Goal: Transaction & Acquisition: Purchase product/service

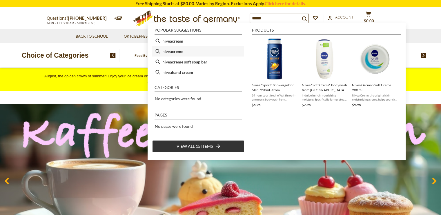
click at [177, 50] on b "creme" at bounding box center [177, 51] width 11 height 7
type input "**********"
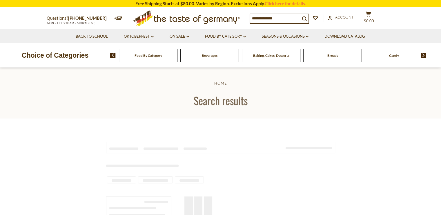
type input "**********"
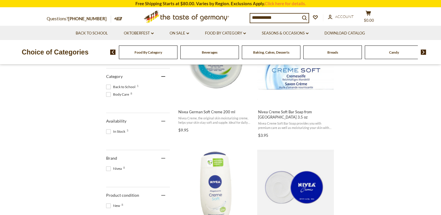
scroll to position [160, 0]
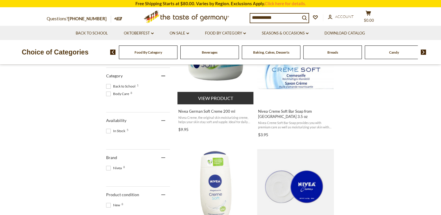
click at [209, 124] on span "Nivea Creme, the original skin moisturizing creme, helps your skin stay soft an…" at bounding box center [215, 119] width 75 height 9
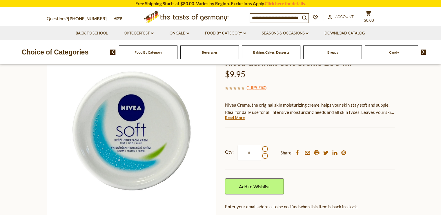
scroll to position [55, 0]
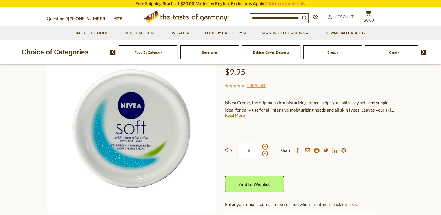
click at [298, 120] on span "Nivea Creme, the original skin moisturizing creme, helps your skin stay soft an…" at bounding box center [309, 110] width 169 height 20
click at [237, 118] on link "Read More" at bounding box center [235, 116] width 20 height 6
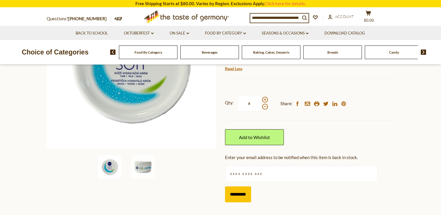
scroll to position [120, 0]
click at [267, 102] on span at bounding box center [265, 100] width 6 height 6
click at [261, 111] on input "*" at bounding box center [250, 103] width 24 height 16
click at [264, 109] on span at bounding box center [265, 107] width 6 height 6
click at [261, 111] on input "*" at bounding box center [250, 103] width 24 height 16
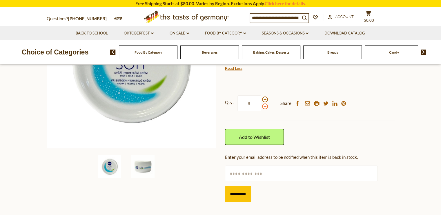
type input "*"
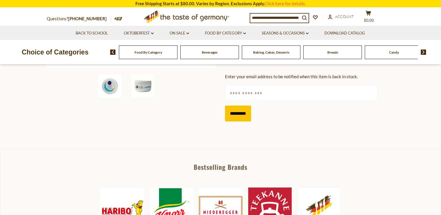
scroll to position [201, 0]
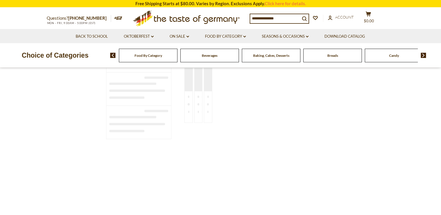
scroll to position [160, 0]
type input "**********"
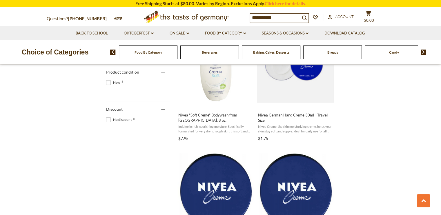
scroll to position [296, 0]
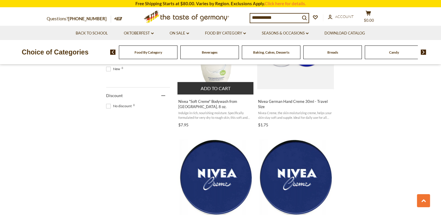
click at [214, 109] on span "Nivea "Soft Creme" Bodywash from [GEOGRAPHIC_DATA], 8 oz." at bounding box center [215, 104] width 75 height 10
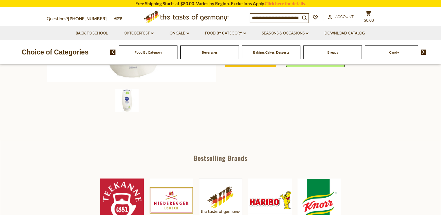
scroll to position [179, 0]
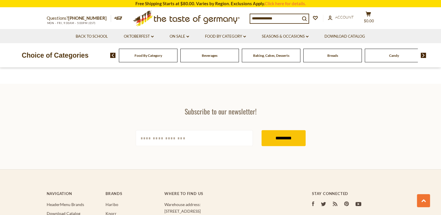
type input "**********"
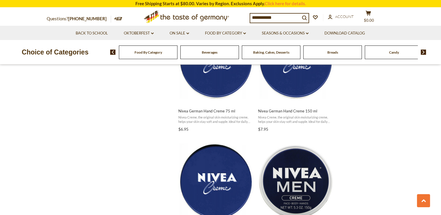
scroll to position [412, 0]
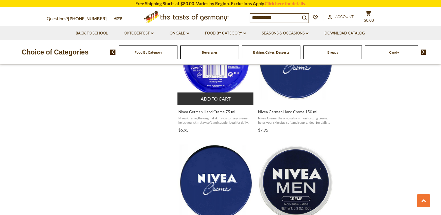
click at [211, 135] on span "Nivea German Hand Creme 75 ml Nivea Creme, the original skin moisturizing creme…" at bounding box center [216, 120] width 77 height 30
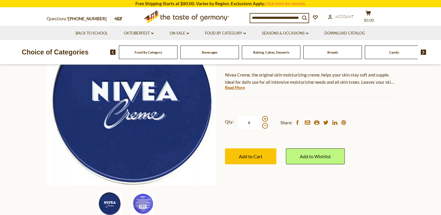
scroll to position [132, 0]
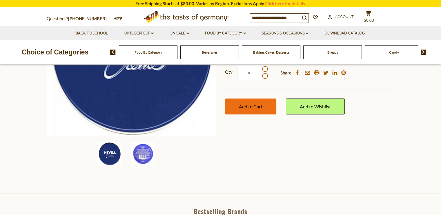
click at [254, 109] on span "Add to Cart" at bounding box center [250, 107] width 23 height 6
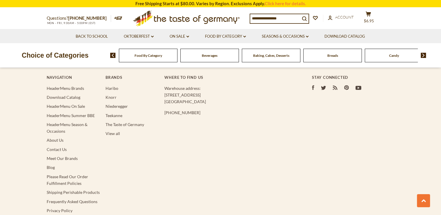
type input "**********"
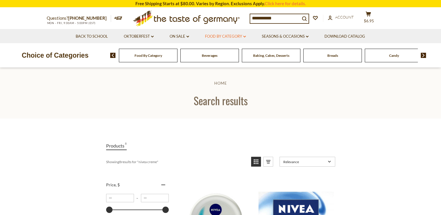
click at [217, 36] on link "Food By Category dropdown_arrow" at bounding box center [225, 36] width 41 height 6
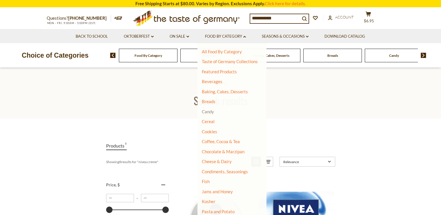
click at [208, 113] on link "Candy" at bounding box center [208, 111] width 12 height 5
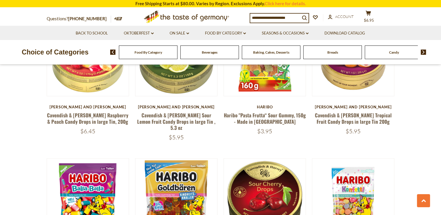
scroll to position [525, 0]
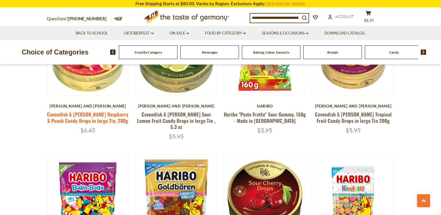
click at [88, 124] on link "Cavendish & [PERSON_NAME] Raspberry & Peach Candy Drops in large Tin, 200g" at bounding box center [88, 117] width 82 height 13
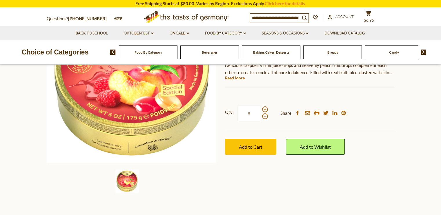
scroll to position [106, 0]
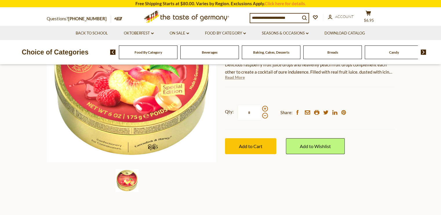
click at [236, 80] on link "Read More" at bounding box center [235, 78] width 20 height 6
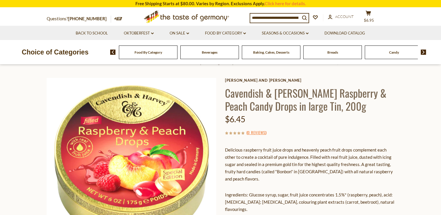
scroll to position [0, 0]
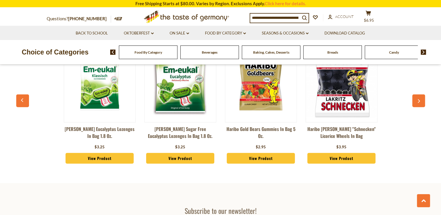
scroll to position [1611, 0]
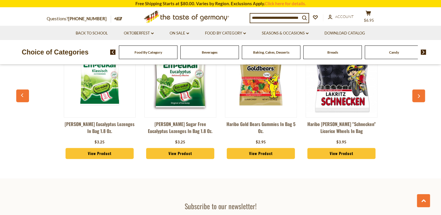
scroll to position [1582, 0]
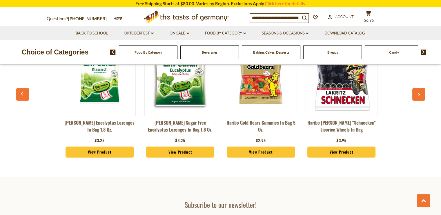
scroll to position [1600, 0]
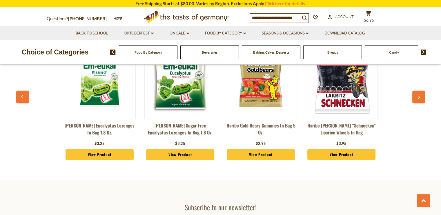
scroll to position [1583, 0]
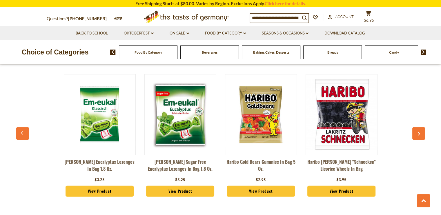
scroll to position [1560, 0]
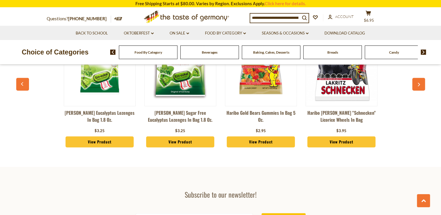
scroll to position [1617, 0]
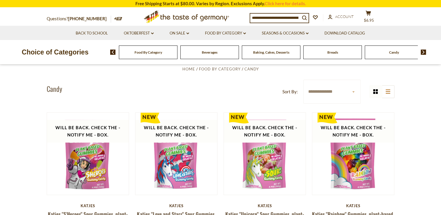
scroll to position [0, 0]
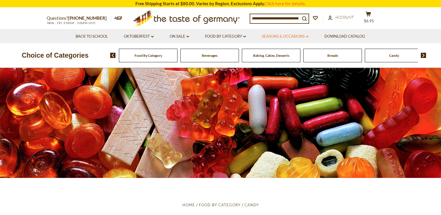
click at [300, 37] on link "Seasons & Occasions dropdown_arrow" at bounding box center [285, 36] width 47 height 6
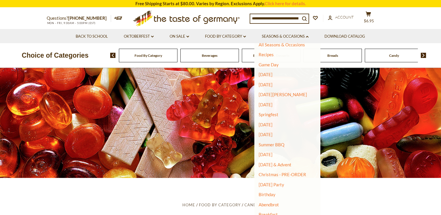
scroll to position [10, 0]
click at [293, 172] on link "Christmas - PRE-ORDER" at bounding box center [283, 174] width 48 height 8
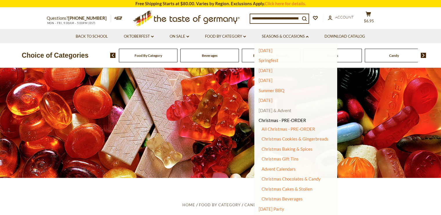
scroll to position [62, 0]
click at [306, 131] on link "All Christmas - PRE-ORDER" at bounding box center [289, 128] width 54 height 5
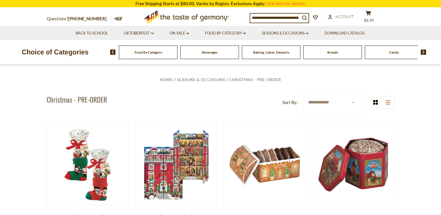
scroll to position [129, 0]
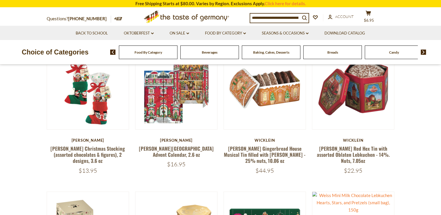
scroll to position [200, 0]
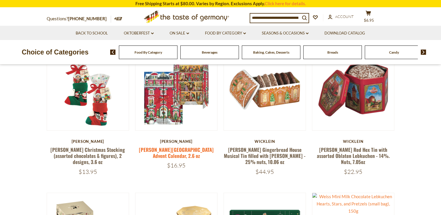
click at [174, 160] on link "Windel Manor House Advent Calendar, 2.6 oz" at bounding box center [176, 152] width 75 height 13
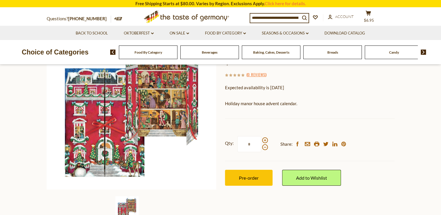
scroll to position [78, 0]
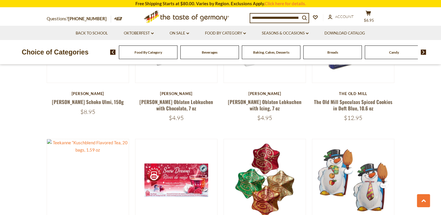
scroll to position [538, 0]
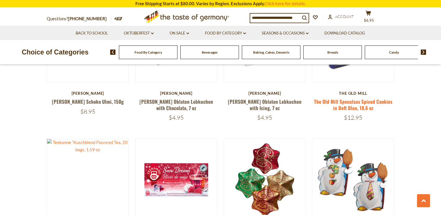
click at [345, 111] on link "The Old Mill Speculaas Spiced Cookies in Deft Blue, 10.6 oz" at bounding box center [353, 104] width 78 height 13
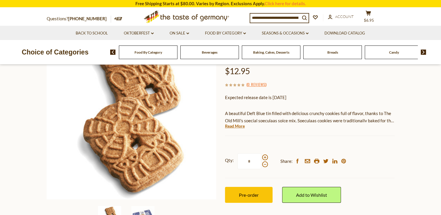
scroll to position [69, 0]
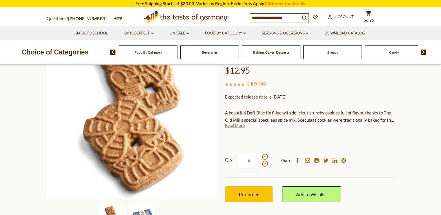
click at [235, 129] on link "Read More" at bounding box center [235, 126] width 20 height 6
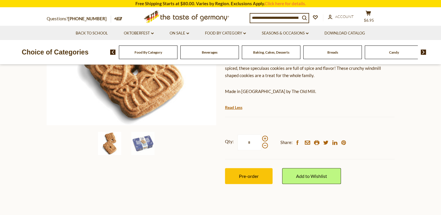
scroll to position [140, 0]
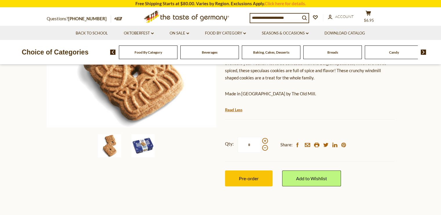
click at [146, 158] on img at bounding box center [142, 145] width 23 height 23
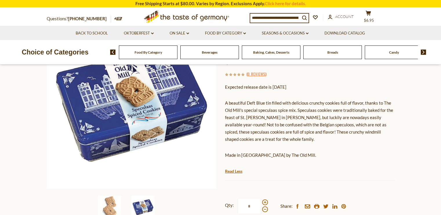
scroll to position [79, 0]
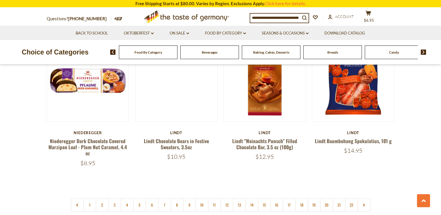
scroll to position [1349, 0]
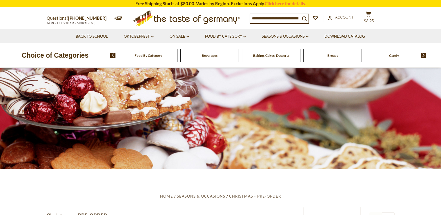
scroll to position [0, 0]
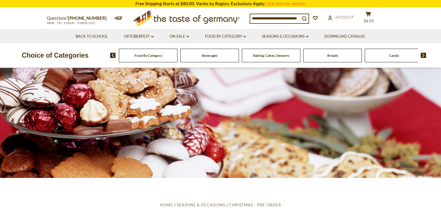
click at [333, 57] on span "Breads" at bounding box center [333, 55] width 11 height 4
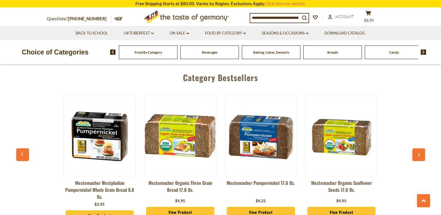
scroll to position [1510, 0]
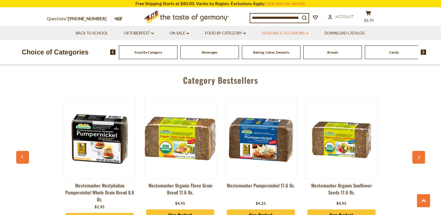
click at [288, 32] on link "Seasons & Occasions dropdown_arrow" at bounding box center [285, 33] width 47 height 6
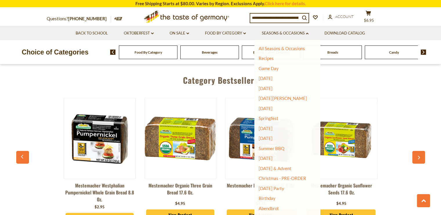
scroll to position [10, 0]
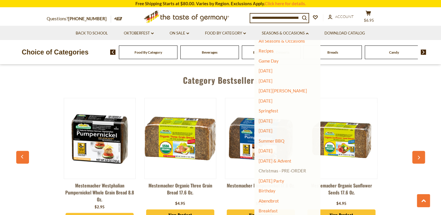
click at [298, 169] on link "Christmas - PRE-ORDER" at bounding box center [283, 171] width 48 height 8
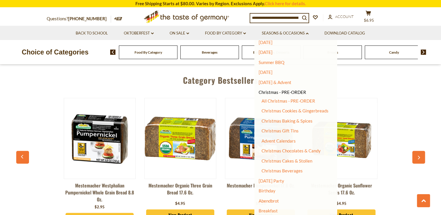
scroll to position [91, 0]
click at [294, 131] on link "Christmas Gift Tins" at bounding box center [280, 130] width 37 height 5
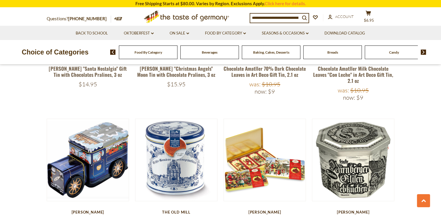
scroll to position [942, 0]
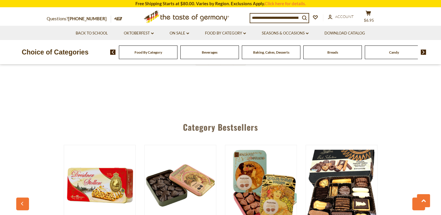
scroll to position [1458, 0]
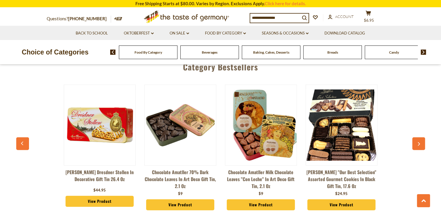
scroll to position [1547, 0]
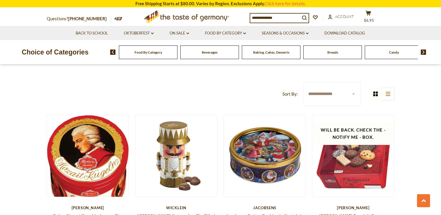
scroll to position [0, 0]
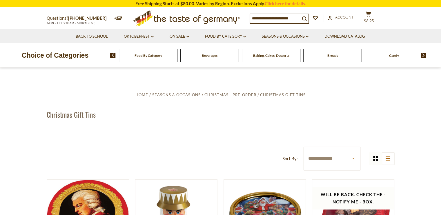
click at [158, 55] on span "Food By Category" at bounding box center [149, 55] width 28 height 4
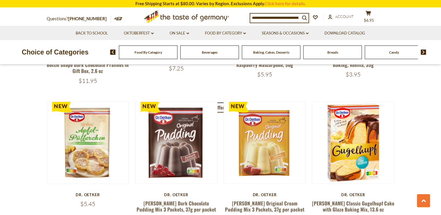
scroll to position [1176, 0]
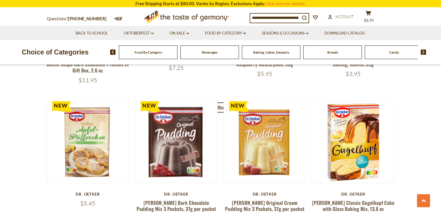
click at [261, 19] on input at bounding box center [275, 18] width 50 height 8
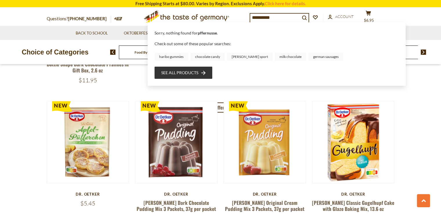
click at [255, 16] on input "**********" at bounding box center [275, 18] width 50 height 8
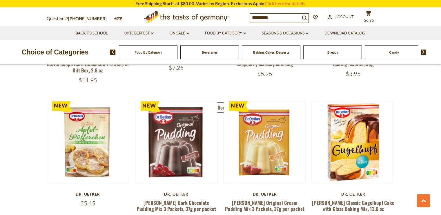
drag, startPoint x: 259, startPoint y: 8, endPoint x: 282, endPoint y: 17, distance: 25.0
click at [282, 17] on div "Questions? [PHONE_NUMBER] MON - FRI, 9:00AM - 5:00PM (EST) .st0{fill:#EDD300;} …" at bounding box center [220, 17] width 357 height 18
click at [282, 17] on input "*********" at bounding box center [275, 18] width 50 height 8
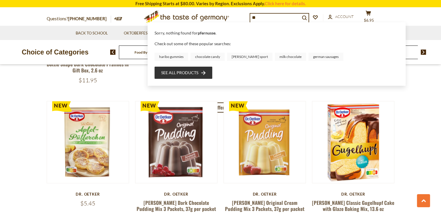
type input "*"
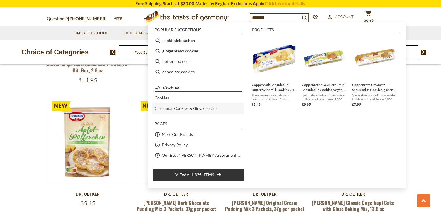
type input "*******"
click at [189, 106] on link "Christmas Cookies & Gingerbreads" at bounding box center [186, 108] width 63 height 7
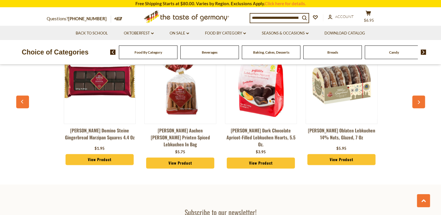
scroll to position [1609, 0]
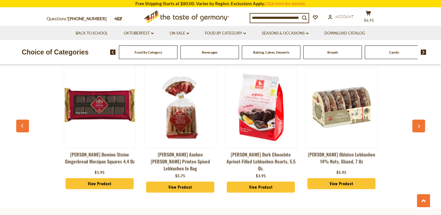
scroll to position [1579, 0]
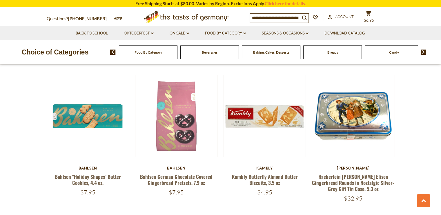
scroll to position [1030, 0]
click at [78, 47] on link "Wicklein Glazed Choco Pfeffernuesse, 6.1 oz." at bounding box center [88, 40] width 62 height 13
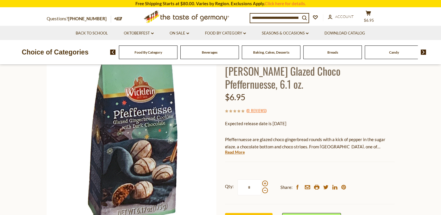
scroll to position [43, 0]
click at [33, 172] on section "Home Seasons & Occasions Christmas - PRE-ORDER Christmas Cookies & Gingerbreads…" at bounding box center [220, 154] width 441 height 258
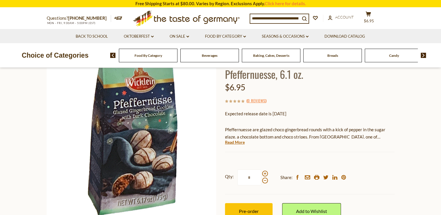
scroll to position [0, 0]
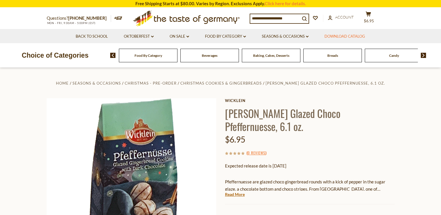
click at [351, 35] on link "Download Catalog" at bounding box center [345, 36] width 41 height 6
click at [422, 56] on img at bounding box center [424, 55] width 6 height 5
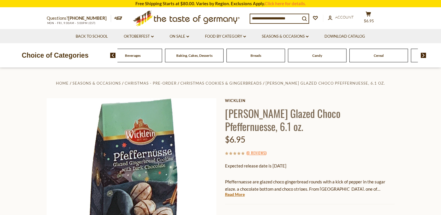
click at [422, 56] on img at bounding box center [424, 55] width 6 height 5
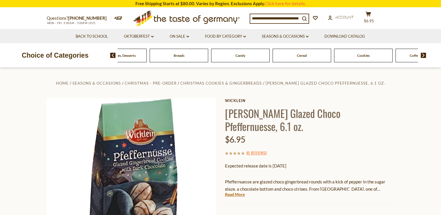
click at [422, 56] on img at bounding box center [424, 55] width 6 height 5
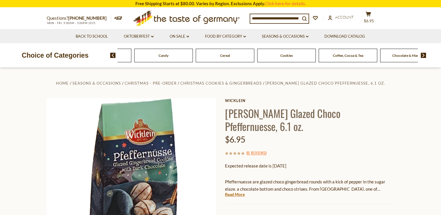
click at [422, 56] on img at bounding box center [424, 55] width 6 height 5
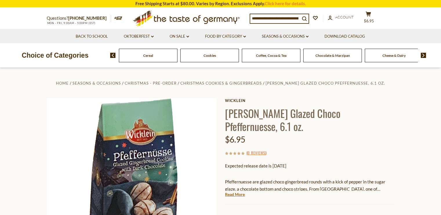
click at [422, 56] on img at bounding box center [424, 55] width 6 height 5
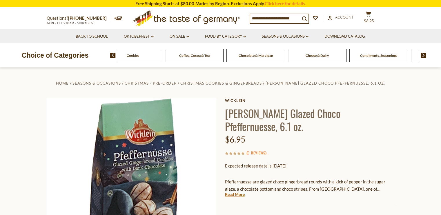
click at [422, 56] on img at bounding box center [424, 55] width 6 height 5
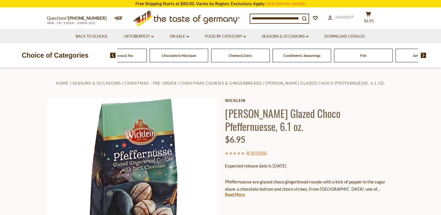
click at [422, 56] on img at bounding box center [424, 55] width 6 height 5
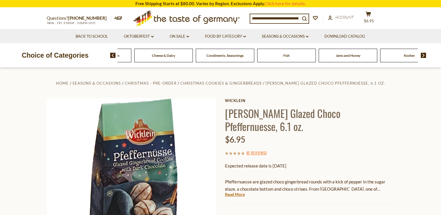
click at [422, 56] on img at bounding box center [424, 55] width 6 height 5
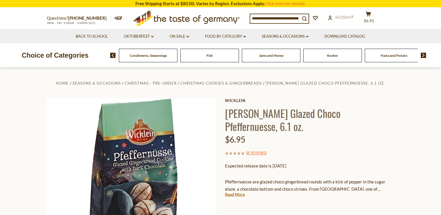
click at [422, 56] on img at bounding box center [424, 55] width 6 height 5
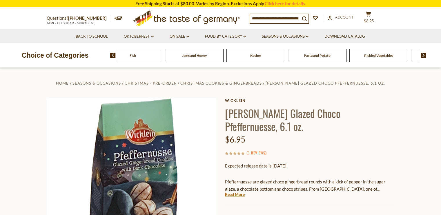
click at [422, 56] on img at bounding box center [424, 55] width 6 height 5
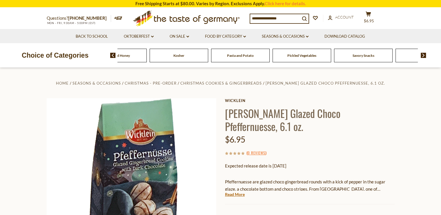
click at [422, 56] on img at bounding box center [424, 55] width 6 height 5
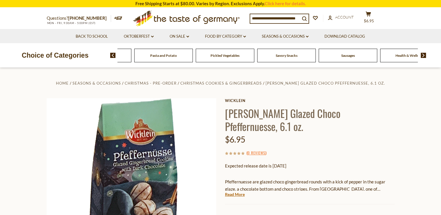
click at [422, 56] on img at bounding box center [424, 55] width 6 height 5
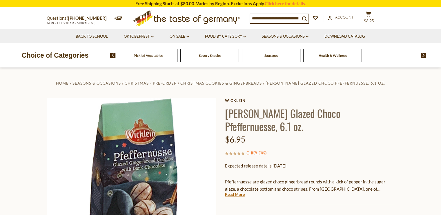
click at [327, 57] on span "Health & Wellness" at bounding box center [333, 55] width 28 height 4
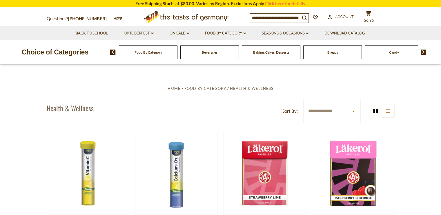
scroll to position [117, 0]
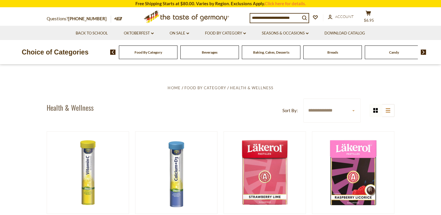
click at [375, 117] on div "grid icon list icon" at bounding box center [382, 110] width 26 height 13
click at [387, 113] on icon "list icon" at bounding box center [388, 111] width 5 height 4
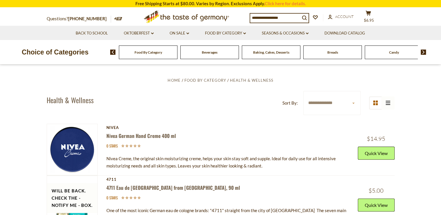
scroll to position [124, 0]
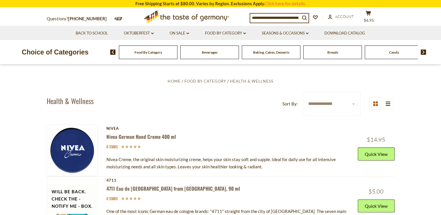
click at [386, 111] on div "grid icon list icon" at bounding box center [382, 103] width 26 height 13
click at [385, 111] on div "grid icon list icon" at bounding box center [382, 103] width 26 height 13
click at [375, 106] on icon "grid icon" at bounding box center [375, 104] width 5 height 5
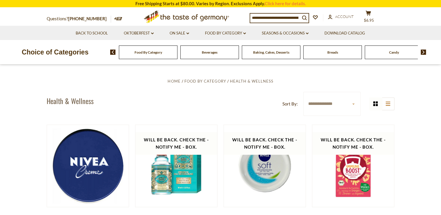
click at [353, 116] on select "**********" at bounding box center [331, 104] width 57 height 24
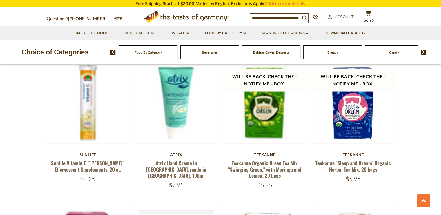
scroll to position [1164, 0]
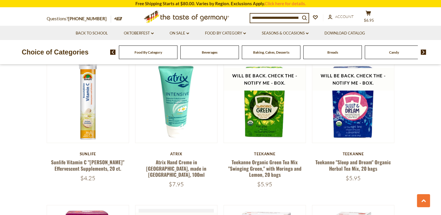
click at [268, 34] on link "Nivea Repair Hand Cream, Instant Relief, 75ml" at bounding box center [265, 26] width 69 height 13
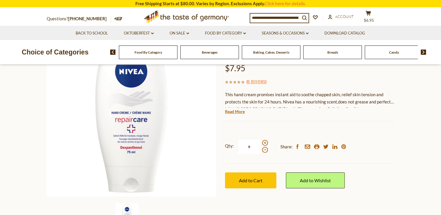
scroll to position [73, 0]
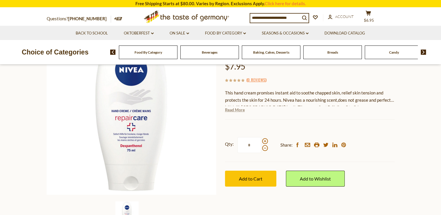
click at [237, 113] on link "Read More" at bounding box center [235, 110] width 20 height 6
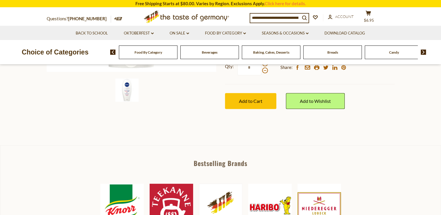
scroll to position [196, 0]
click at [249, 104] on span "Add to Cart" at bounding box center [250, 101] width 23 height 6
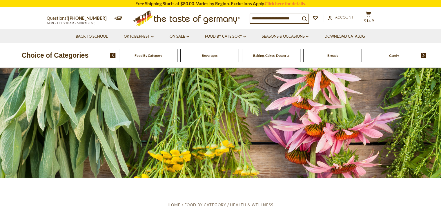
click at [422, 55] on img at bounding box center [424, 55] width 6 height 5
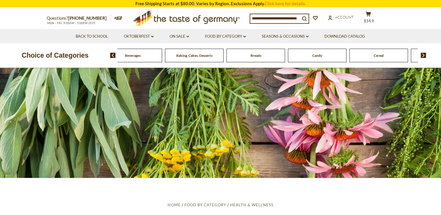
click at [422, 55] on img at bounding box center [424, 55] width 6 height 5
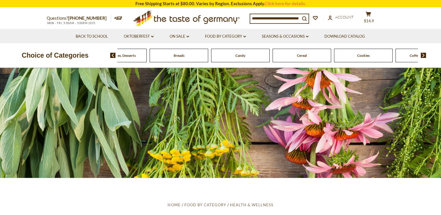
click at [422, 55] on img at bounding box center [424, 55] width 6 height 5
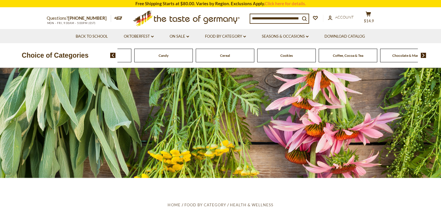
click at [422, 55] on img at bounding box center [424, 55] width 6 height 5
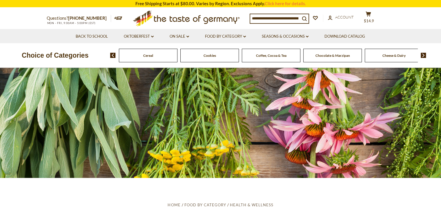
click at [422, 55] on img at bounding box center [424, 55] width 6 height 5
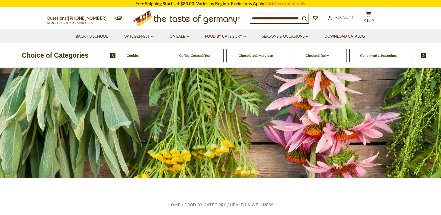
click at [422, 55] on img at bounding box center [424, 55] width 6 height 5
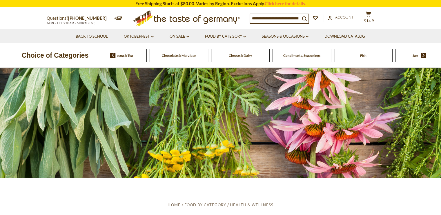
click at [422, 55] on img at bounding box center [424, 55] width 6 height 5
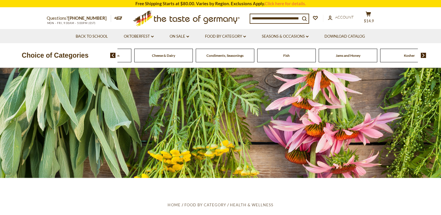
click at [422, 55] on img at bounding box center [424, 55] width 6 height 5
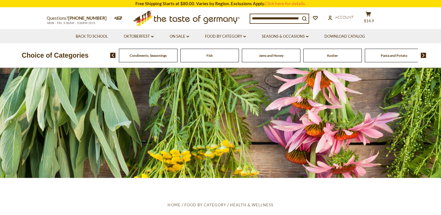
click at [422, 55] on img at bounding box center [424, 55] width 6 height 5
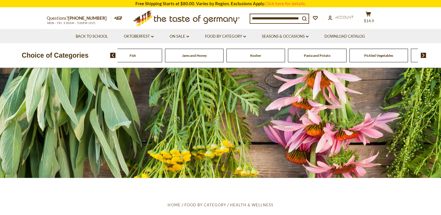
click at [422, 55] on img at bounding box center [424, 55] width 6 height 5
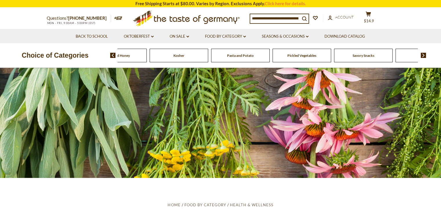
click at [422, 55] on img at bounding box center [424, 55] width 6 height 5
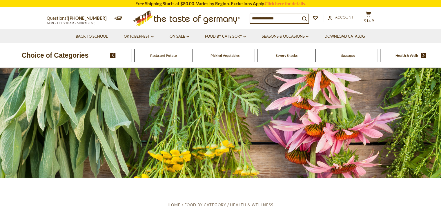
click at [422, 55] on img at bounding box center [424, 55] width 6 height 5
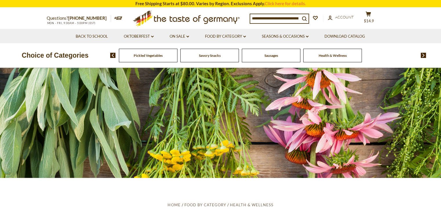
click at [332, 56] on span "Health & Wellness" at bounding box center [333, 55] width 28 height 4
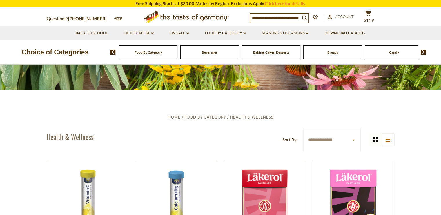
scroll to position [78, 0]
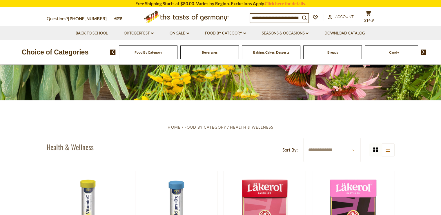
click at [354, 162] on select "**********" at bounding box center [331, 150] width 57 height 24
select select "**********"
click at [303, 156] on select "**********" at bounding box center [331, 150] width 57 height 24
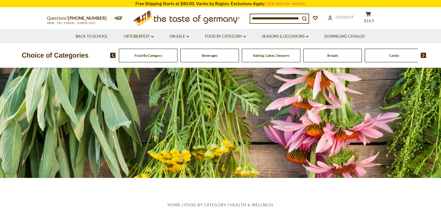
click at [269, 17] on input at bounding box center [275, 18] width 50 height 8
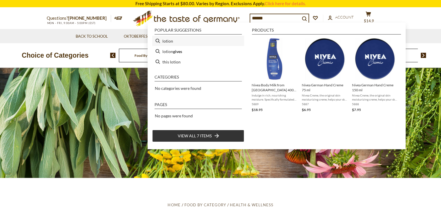
type input "******"
click at [172, 39] on li "lotion" at bounding box center [198, 41] width 92 height 10
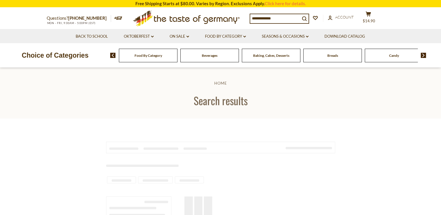
type input "******"
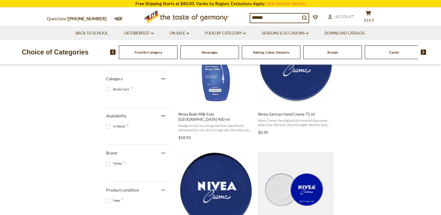
scroll to position [159, 0]
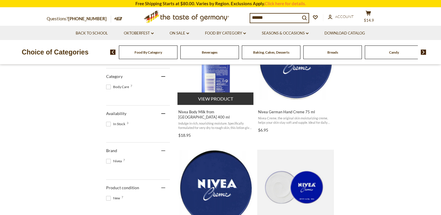
click at [218, 140] on span "Nivea Body Milk from [GEOGRAPHIC_DATA] 400 ml Indulge in rich, nourishing moist…" at bounding box center [216, 122] width 77 height 35
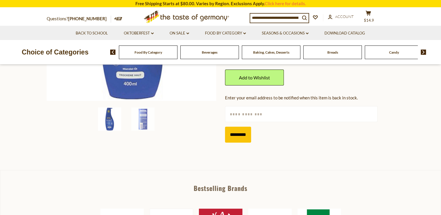
scroll to position [172, 0]
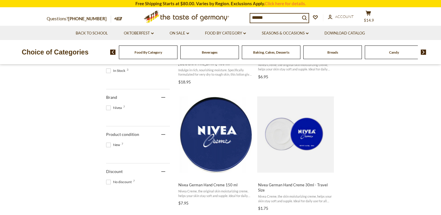
scroll to position [206, 0]
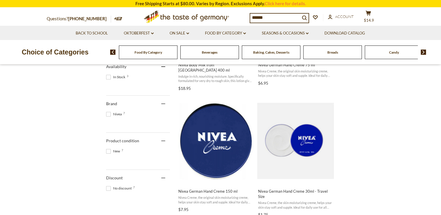
click at [267, 16] on input "******" at bounding box center [275, 18] width 50 height 8
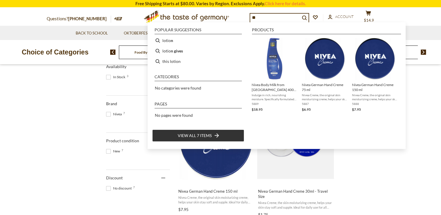
type input "*"
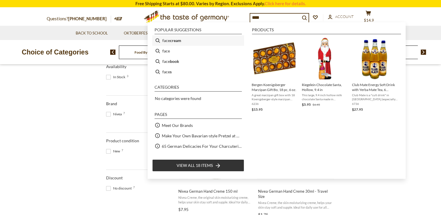
click at [178, 37] on b "cream" at bounding box center [175, 40] width 11 height 7
type input "**********"
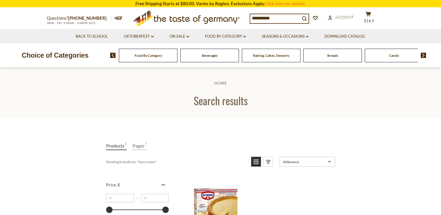
click at [281, 15] on input "**********" at bounding box center [275, 18] width 50 height 8
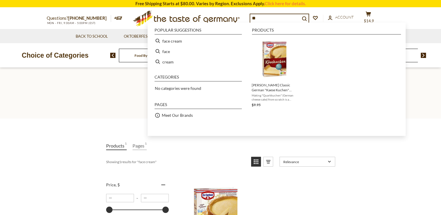
type input "*"
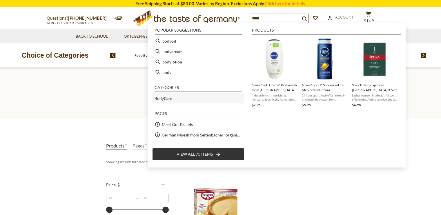
type input "****"
click at [167, 98] on b "Care" at bounding box center [168, 98] width 8 height 5
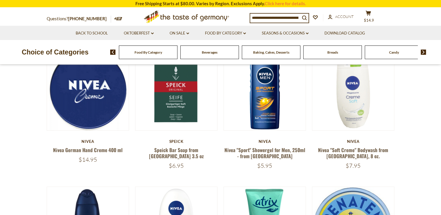
scroll to position [89, 0]
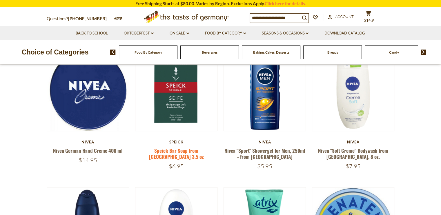
click at [173, 160] on link "Speick Bar Soap from [GEOGRAPHIC_DATA] 3.5 oz" at bounding box center [176, 153] width 55 height 13
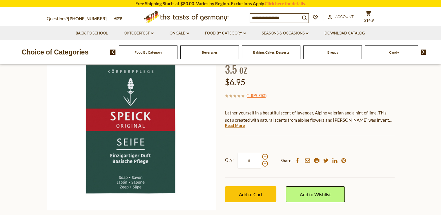
scroll to position [65, 0]
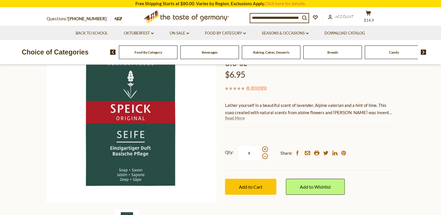
click at [235, 121] on link "Read More" at bounding box center [235, 118] width 20 height 6
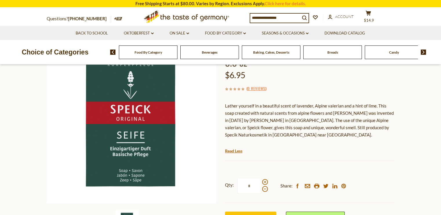
scroll to position [35, 0]
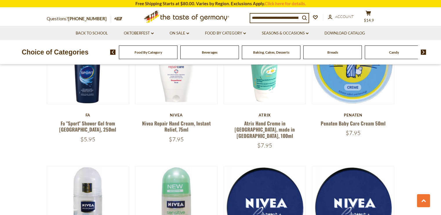
scroll to position [255, 0]
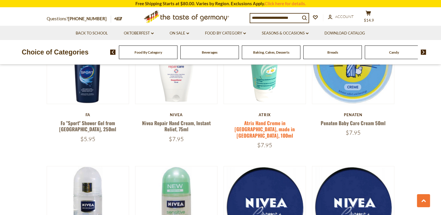
click at [261, 139] on link "Atrix Hand Creme in [GEOGRAPHIC_DATA], made in [GEOGRAPHIC_DATA], 100ml" at bounding box center [265, 130] width 60 height 20
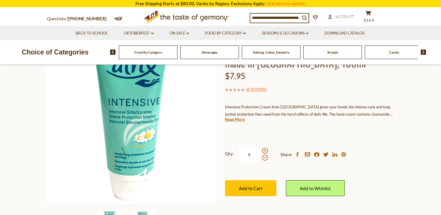
scroll to position [66, 0]
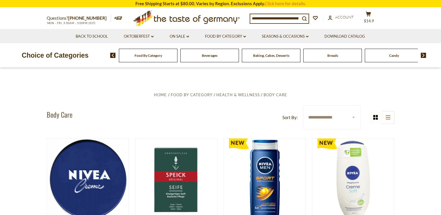
click at [208, 57] on span "Beverages" at bounding box center [210, 55] width 16 height 4
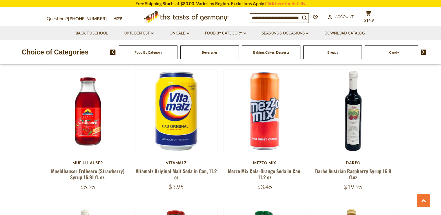
scroll to position [455, 0]
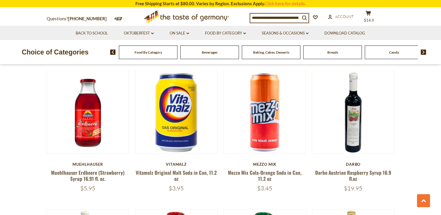
click at [261, 17] on input at bounding box center [275, 18] width 50 height 8
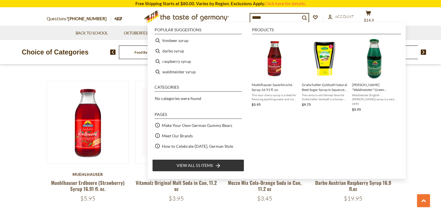
scroll to position [438, 0]
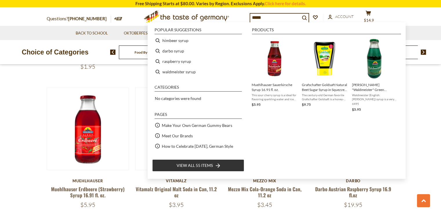
click at [251, 16] on input "*****" at bounding box center [275, 18] width 50 height 8
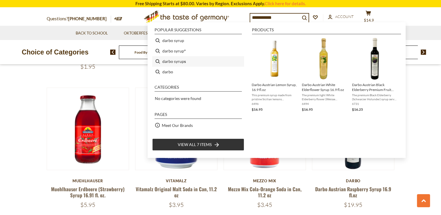
click at [178, 59] on li "darbo syrup s" at bounding box center [198, 61] width 92 height 10
type input "**********"
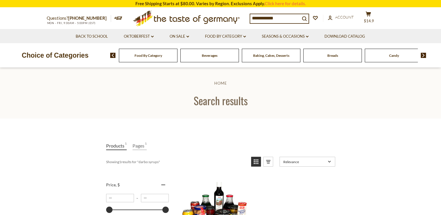
click at [282, 18] on input "**********" at bounding box center [275, 18] width 50 height 8
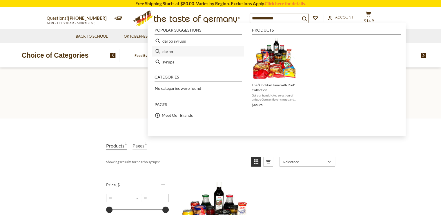
click at [167, 47] on li "darbo" at bounding box center [198, 51] width 92 height 10
type input "*****"
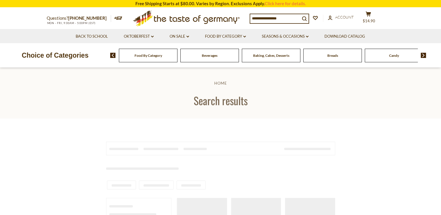
type input "*****"
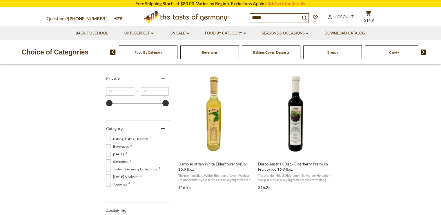
scroll to position [100, 0]
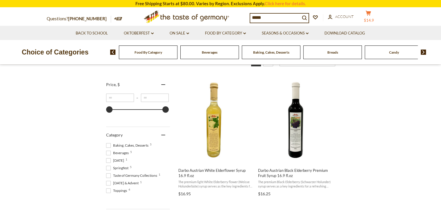
click at [371, 15] on button "cart $14.9" at bounding box center [368, 17] width 17 height 15
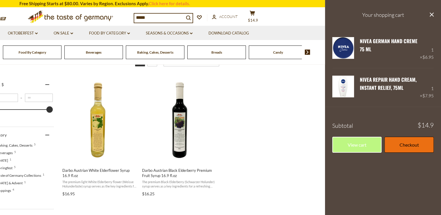
click at [416, 153] on link "Checkout" at bounding box center [409, 145] width 49 height 16
